Goal: Navigation & Orientation: Find specific page/section

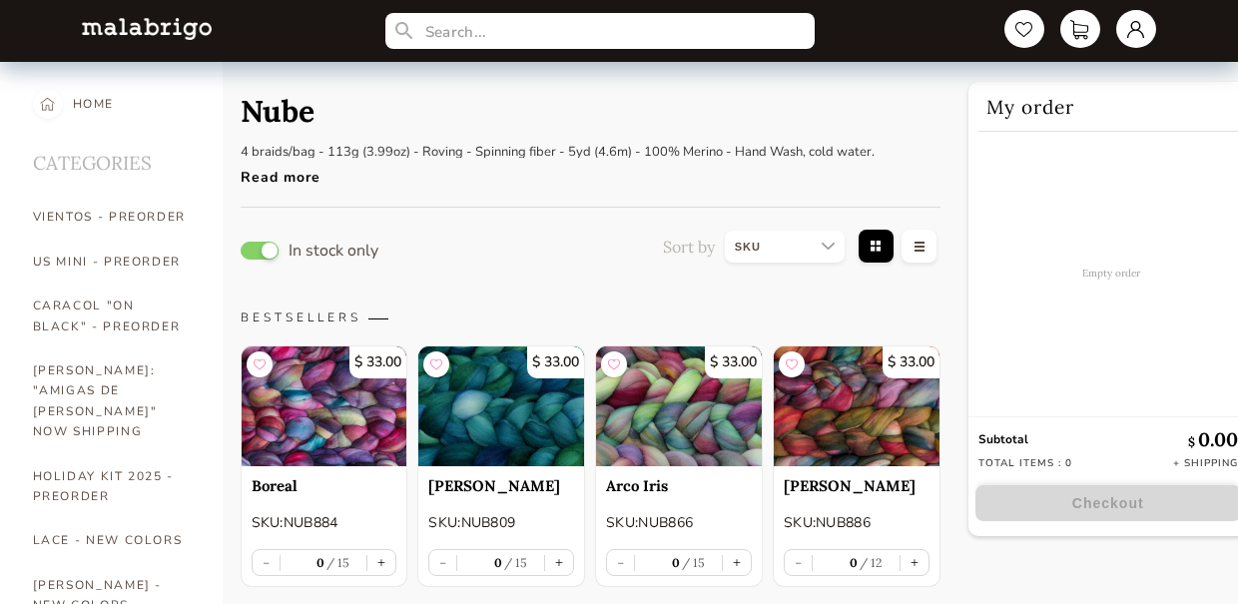
select select "SKU"
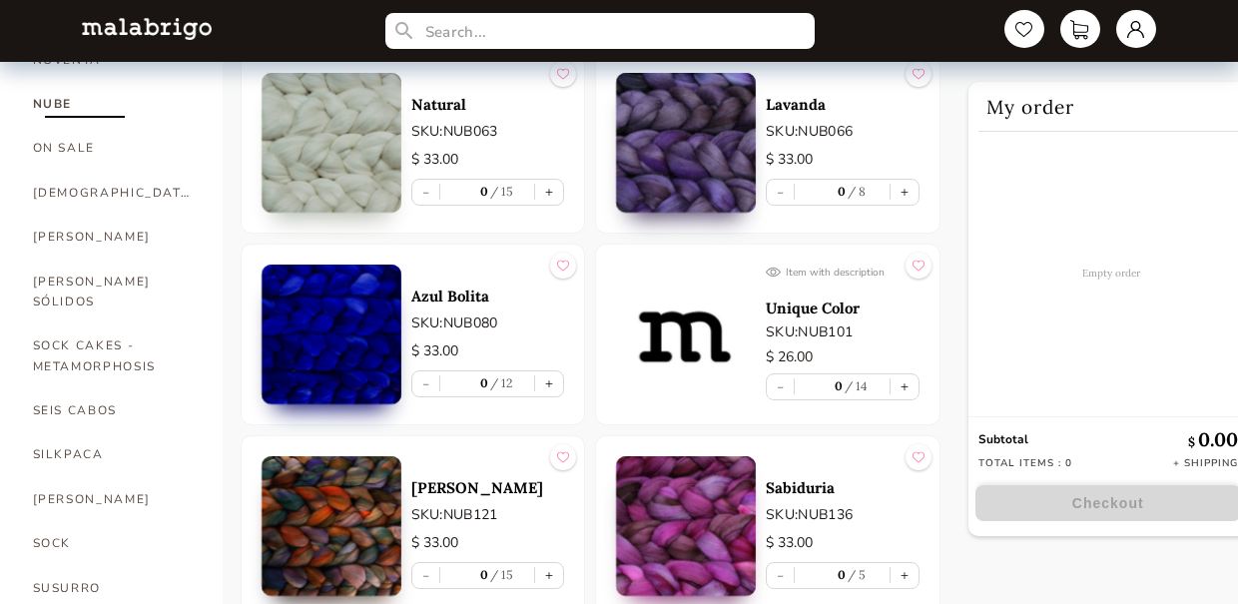
scroll to position [1179, 0]
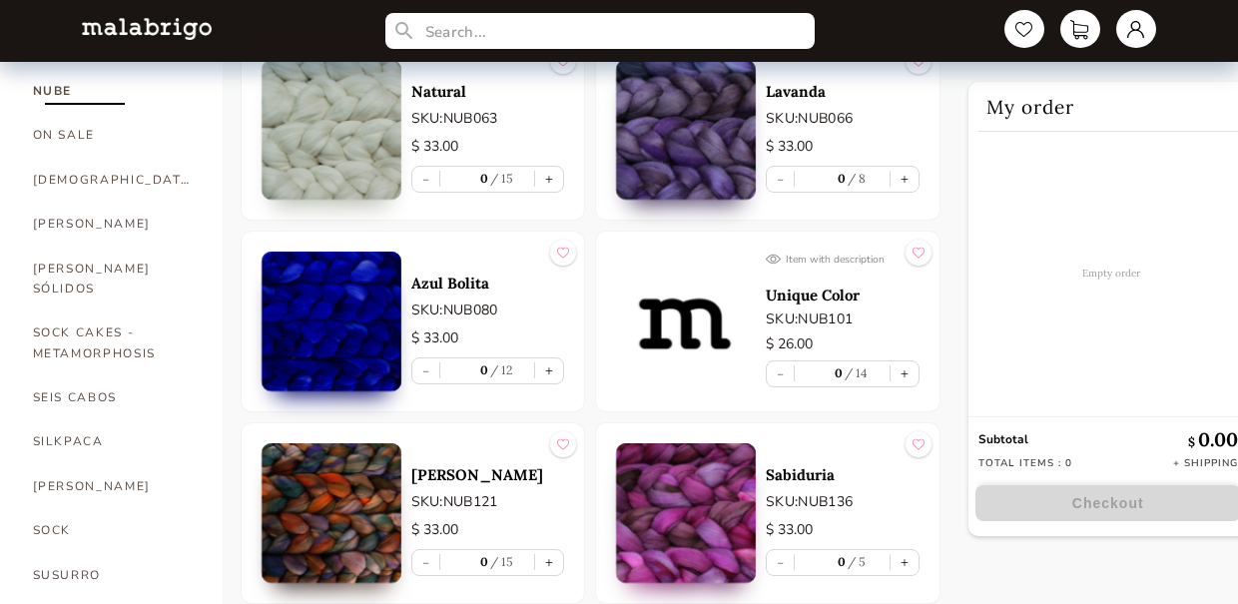
click at [777, 295] on p "Unique Color" at bounding box center [843, 295] width 154 height 19
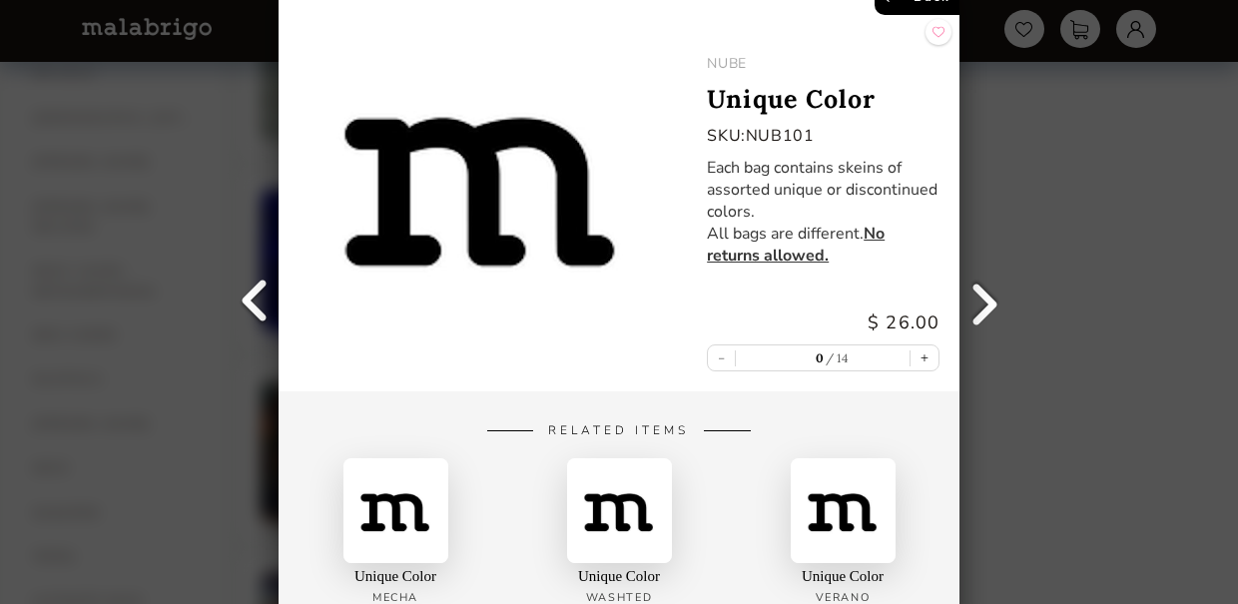
scroll to position [1268, 0]
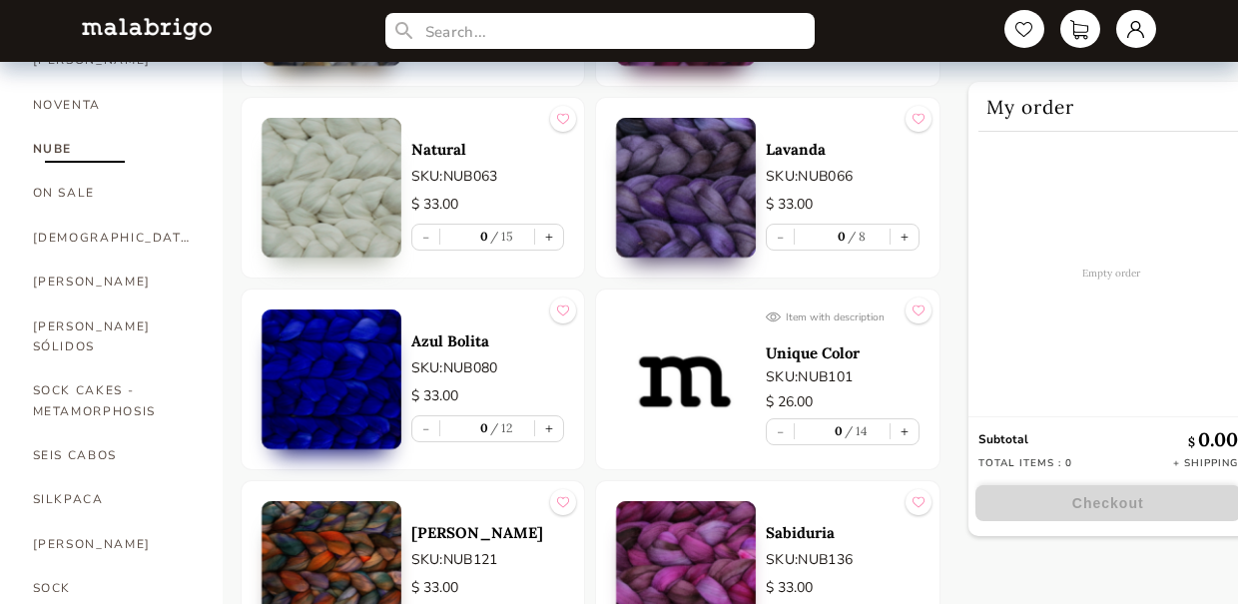
scroll to position [1093, 0]
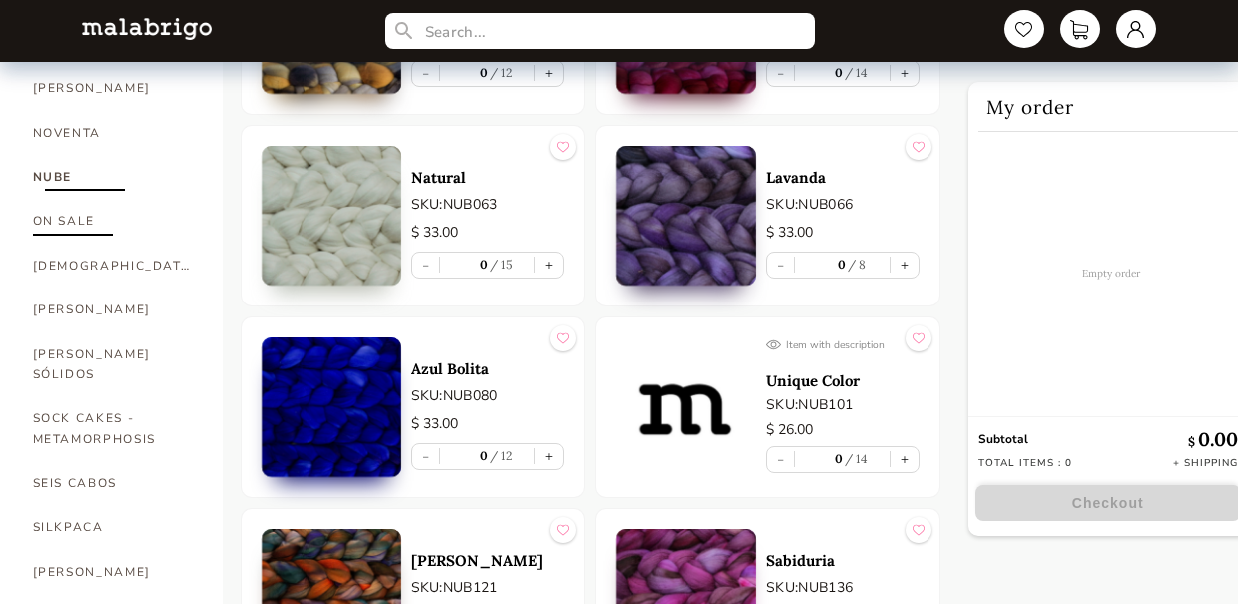
click at [85, 199] on link "ON SALE" at bounding box center [113, 221] width 160 height 44
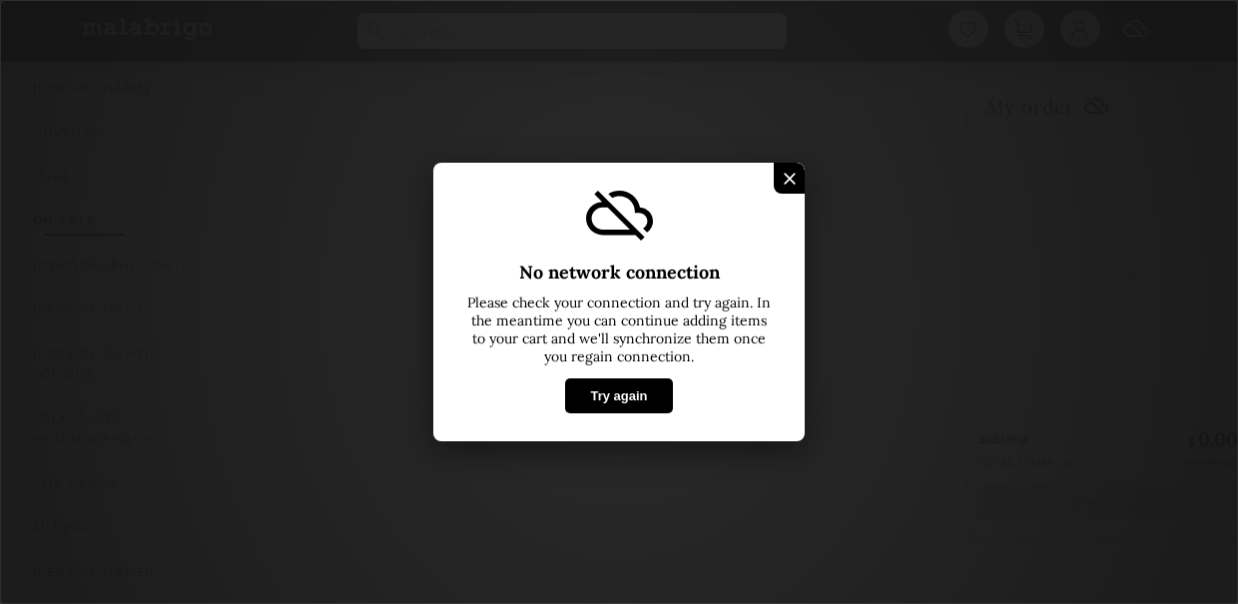
select select "SKU"
